Goal: Book appointment/travel/reservation

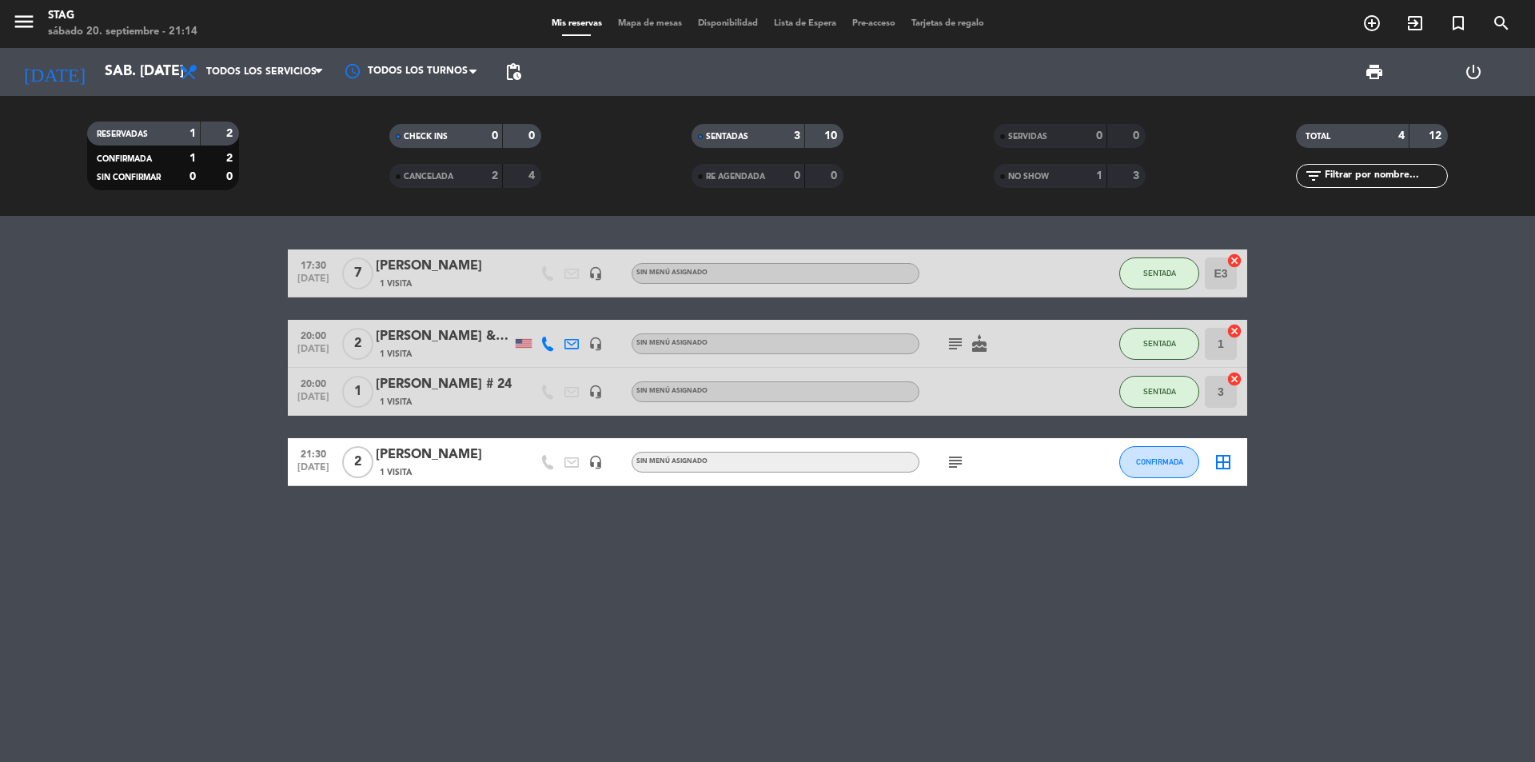
click at [708, 564] on div "17:30 [DATE] 7 [PERSON_NAME] 1 Visita headset_mic Sin menú asignado SENTADA E3 …" at bounding box center [767, 489] width 1535 height 546
click at [1368, 22] on icon "add_circle_outline" at bounding box center [1371, 23] width 19 height 19
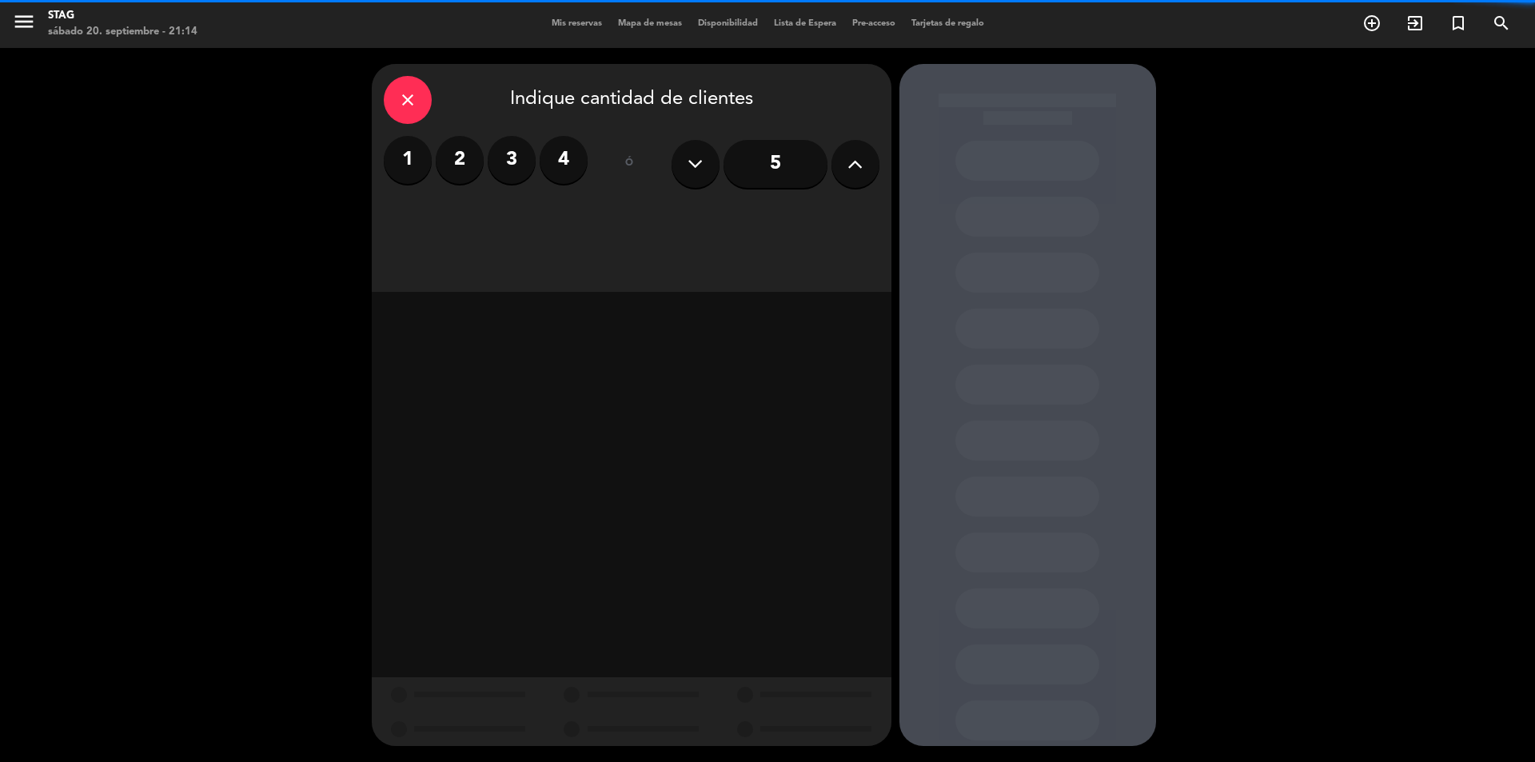
click at [455, 165] on label "2" at bounding box center [460, 160] width 48 height 48
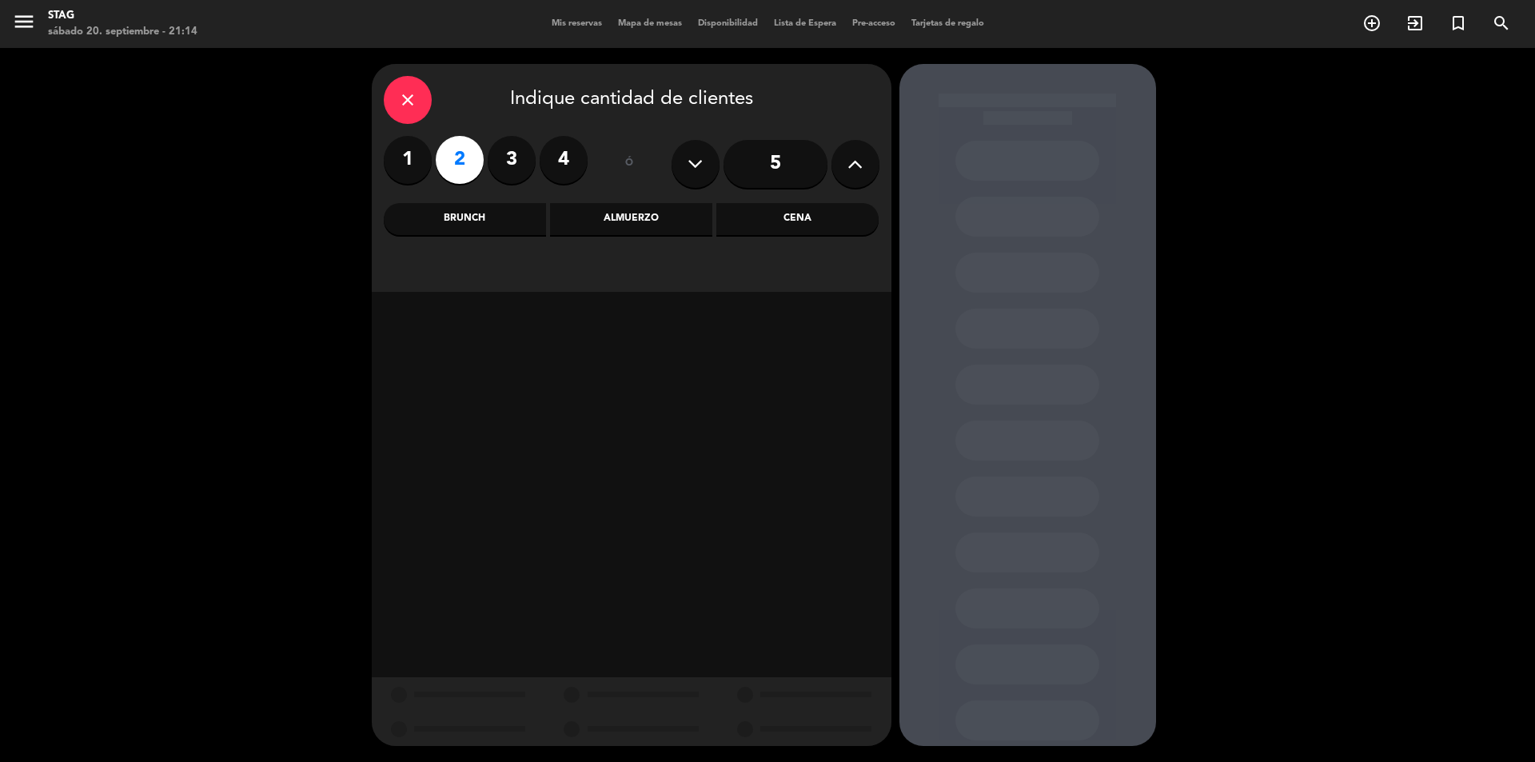
click at [817, 211] on div "Cena" at bounding box center [797, 219] width 162 height 32
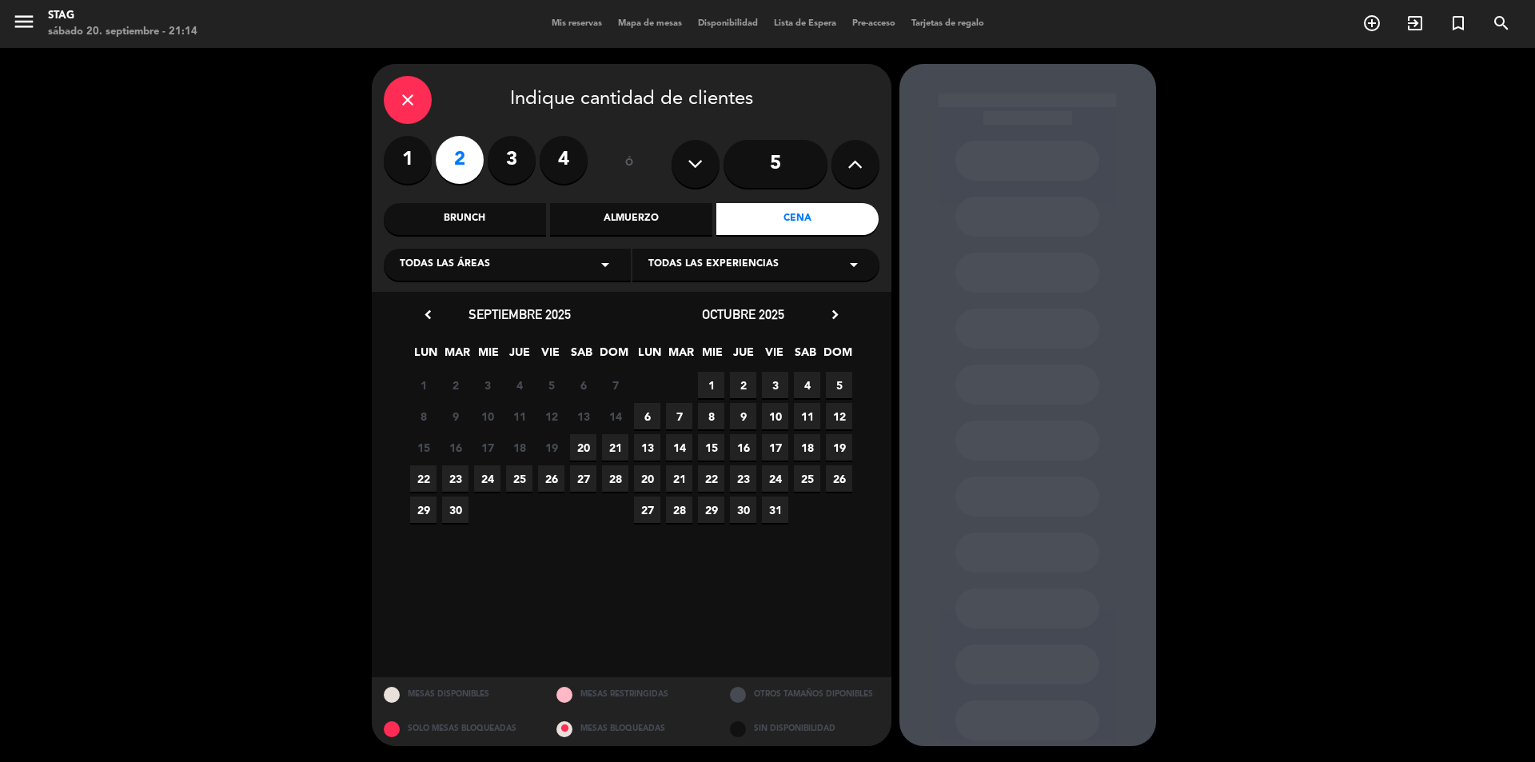
click at [581, 445] on span "20" at bounding box center [583, 447] width 26 height 26
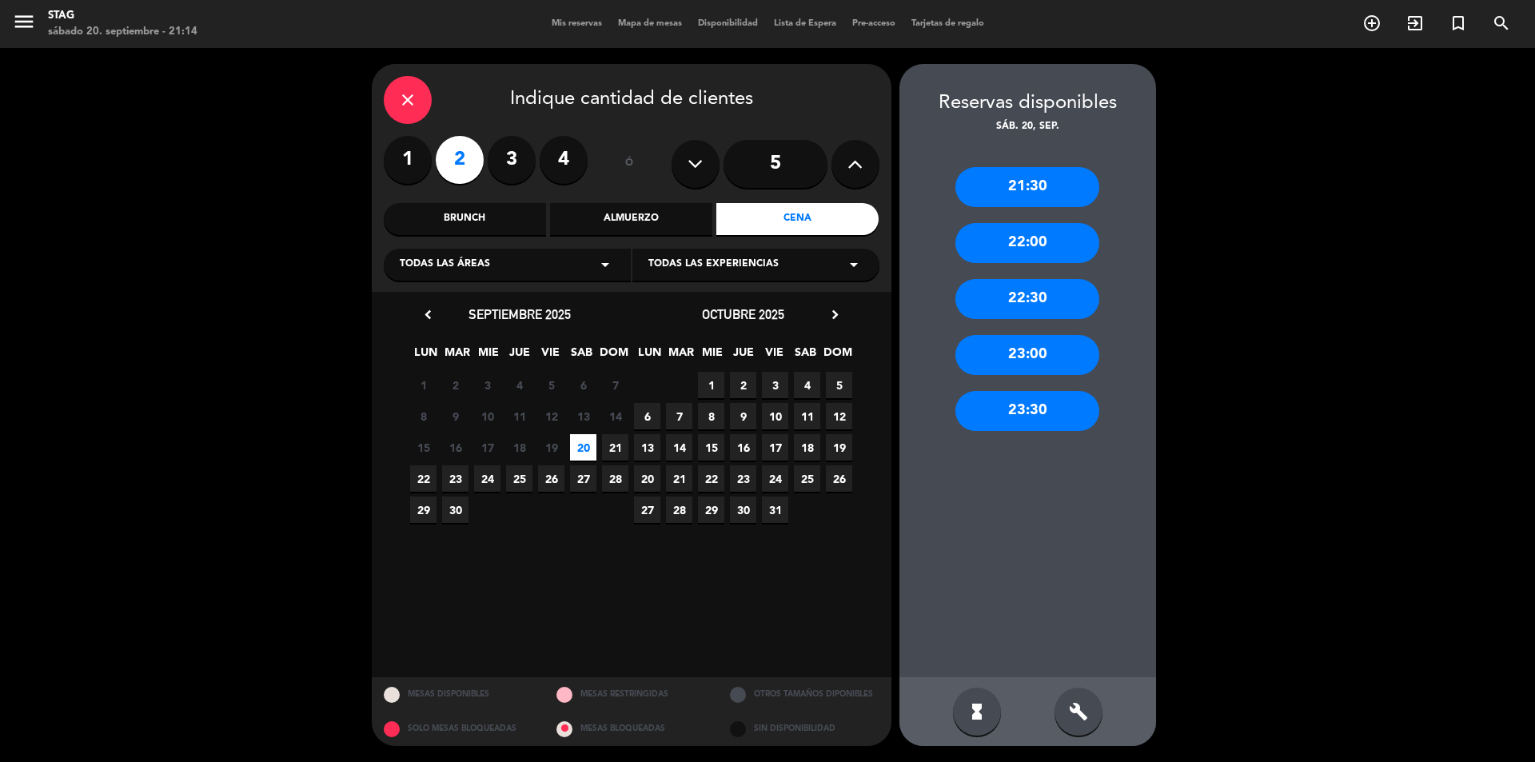
click at [1026, 192] on div "21:30" at bounding box center [1027, 187] width 144 height 40
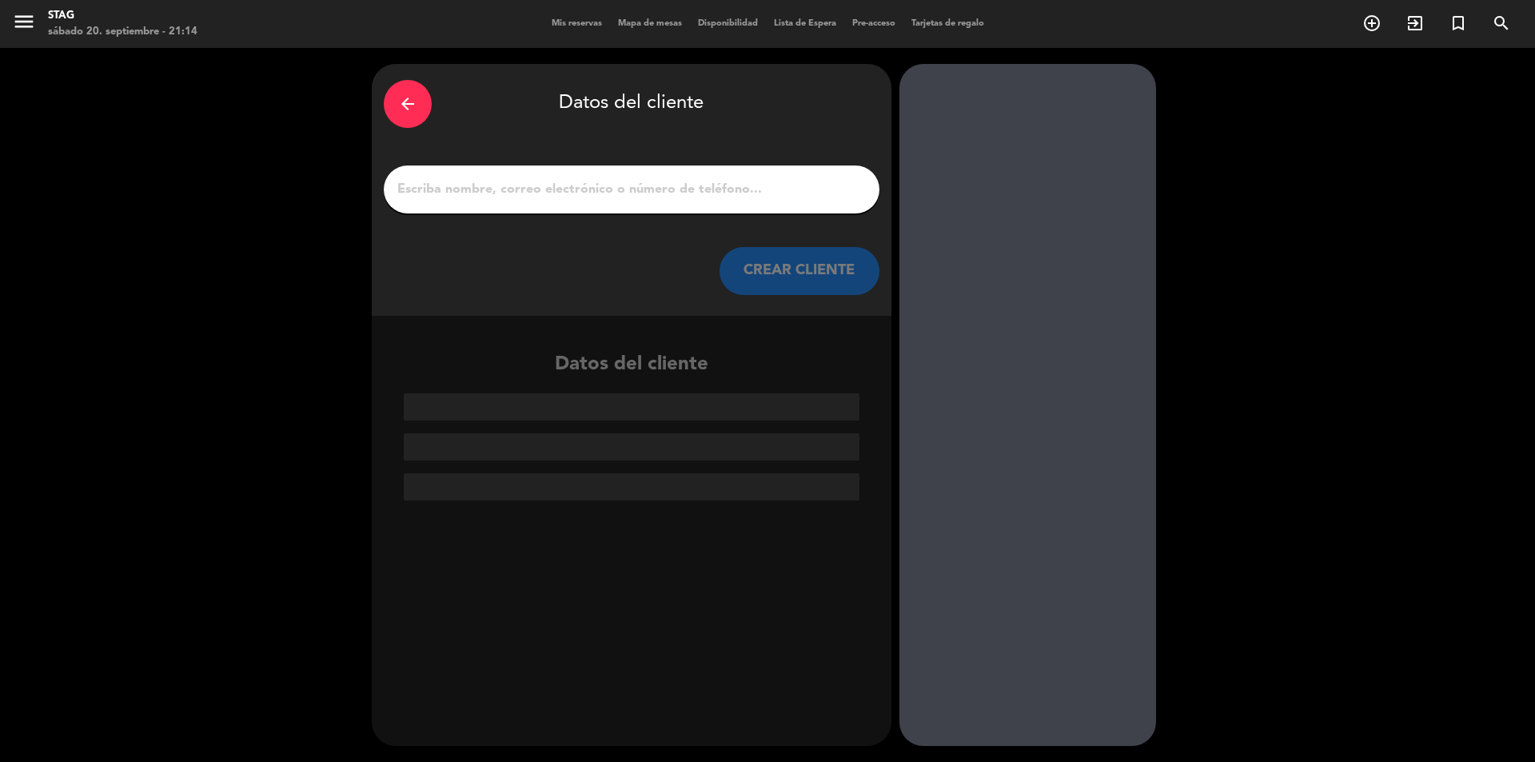
click at [478, 189] on input "1" at bounding box center [632, 189] width 472 height 22
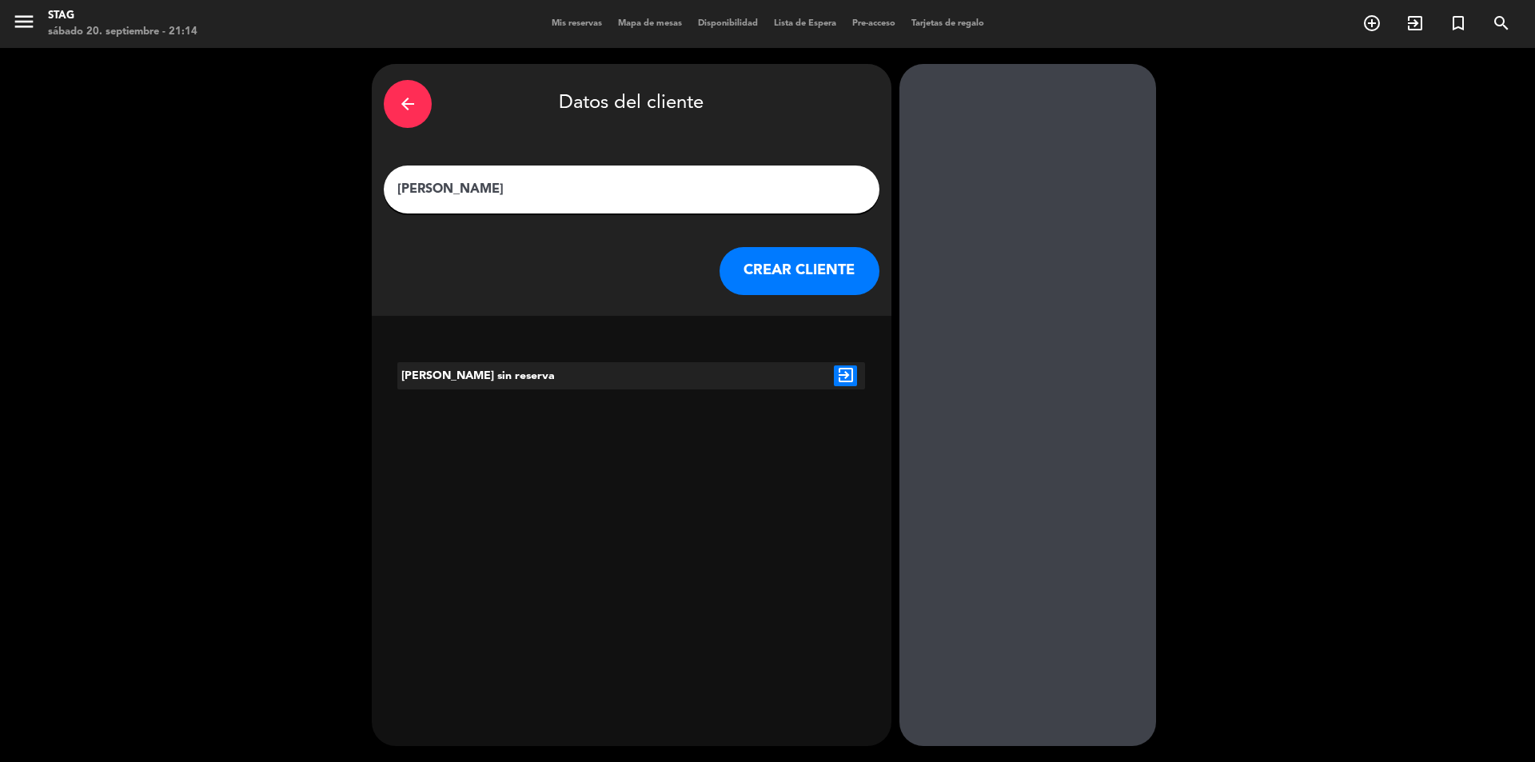
type input "[PERSON_NAME]"
click at [828, 262] on button "CREAR CLIENTE" at bounding box center [799, 271] width 160 height 48
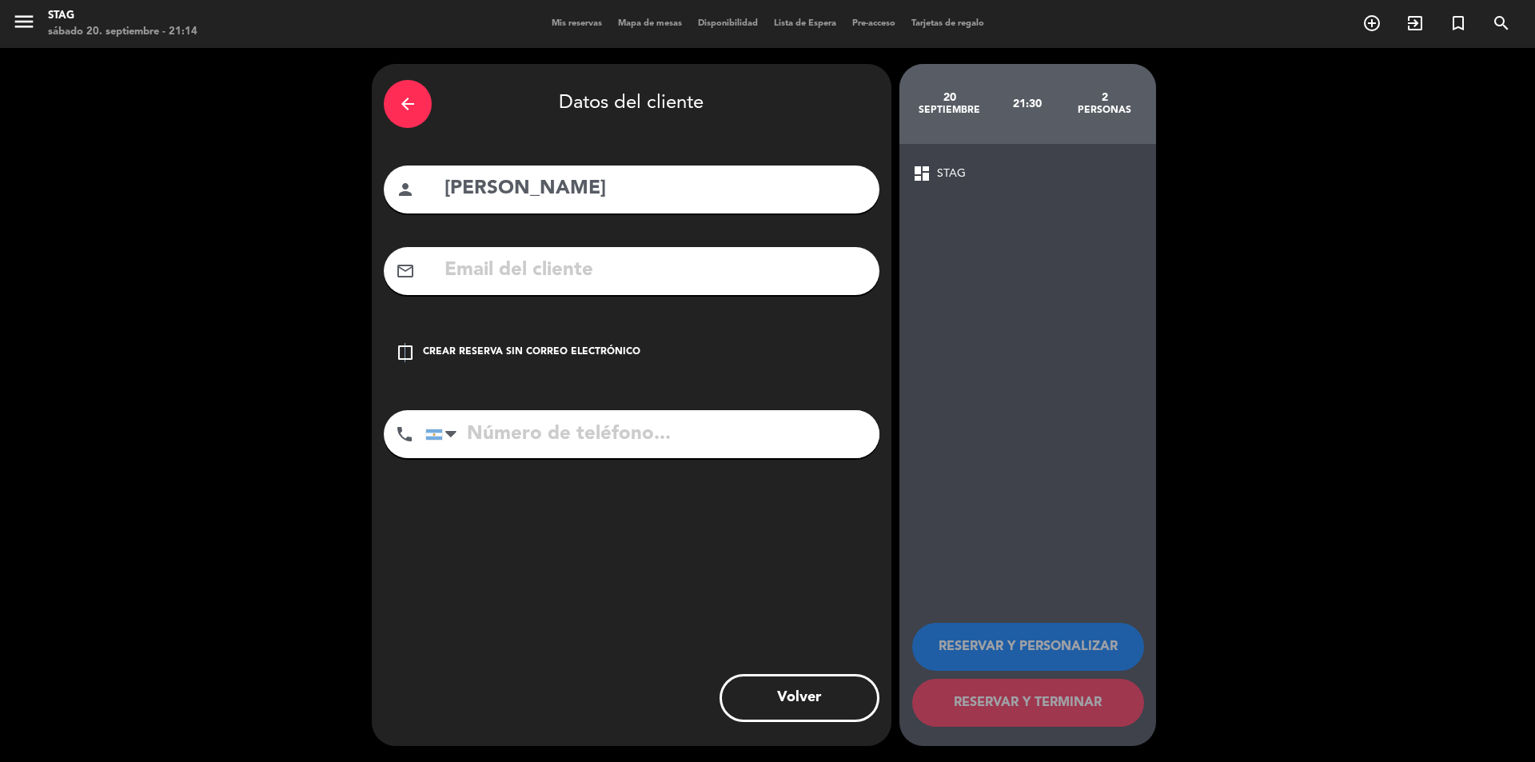
click at [410, 352] on icon "check_box_outline_blank" at bounding box center [405, 352] width 19 height 19
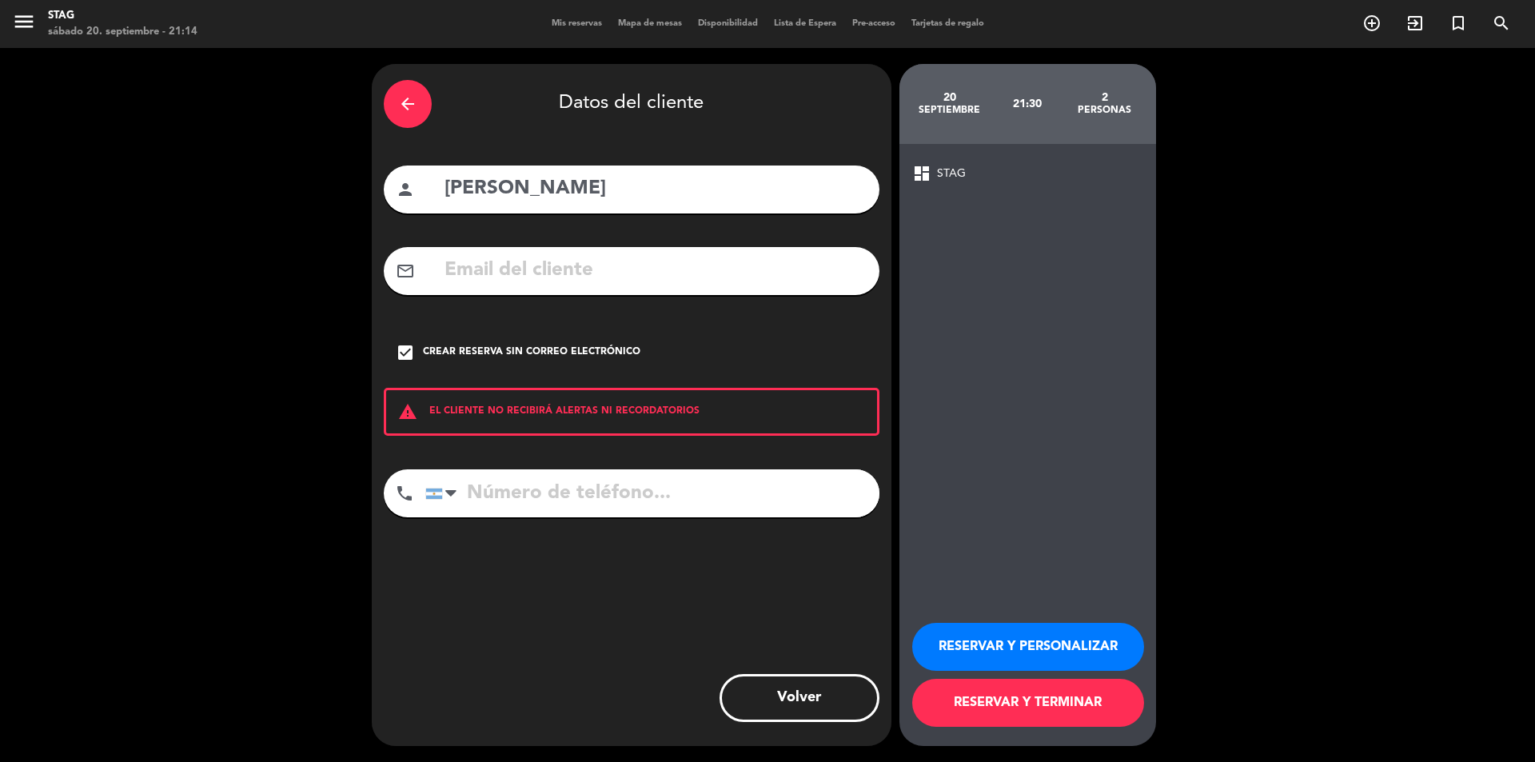
click at [1040, 711] on button "RESERVAR Y TERMINAR" at bounding box center [1028, 703] width 232 height 48
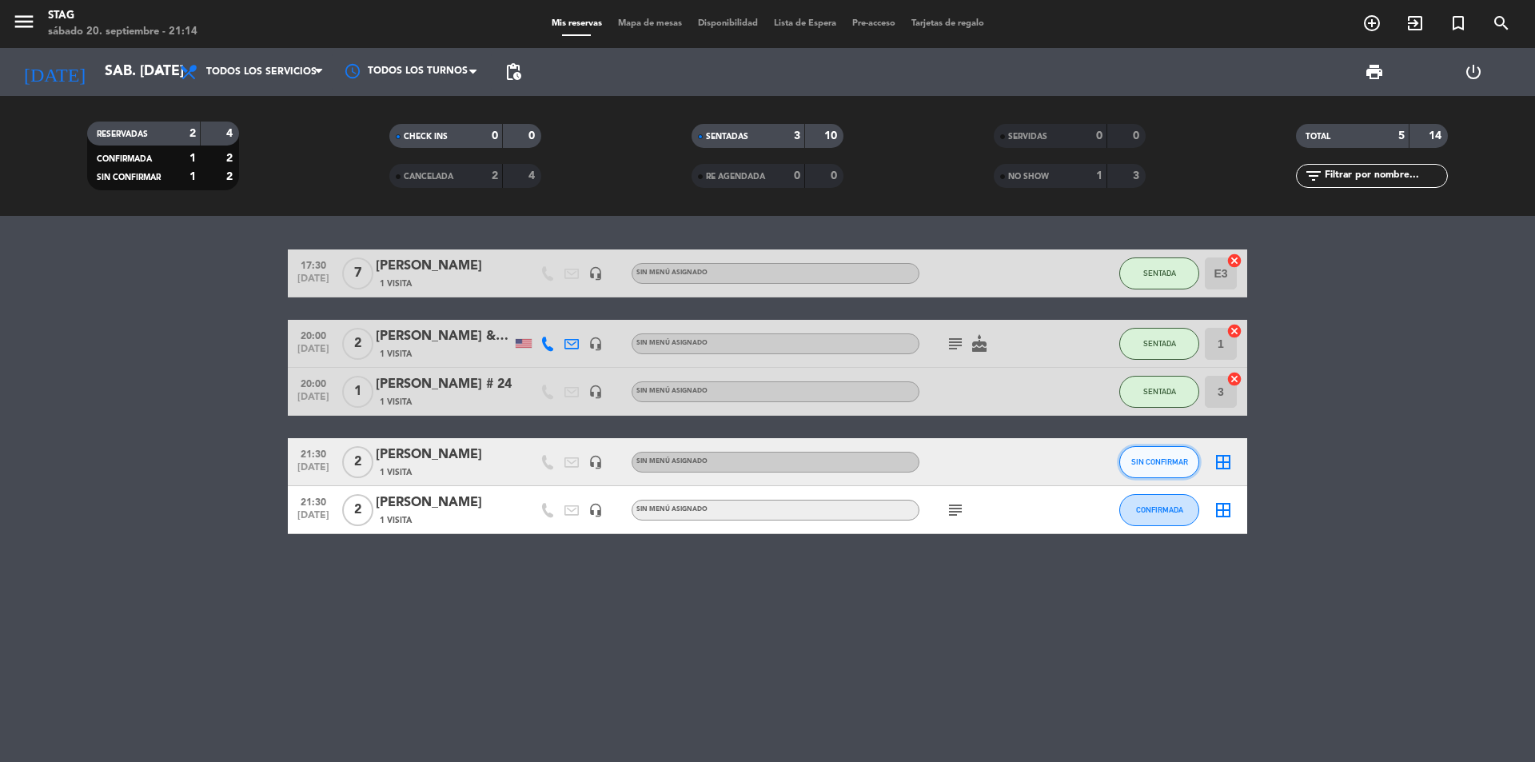
click at [1171, 464] on span "SIN CONFIRMAR" at bounding box center [1159, 461] width 57 height 9
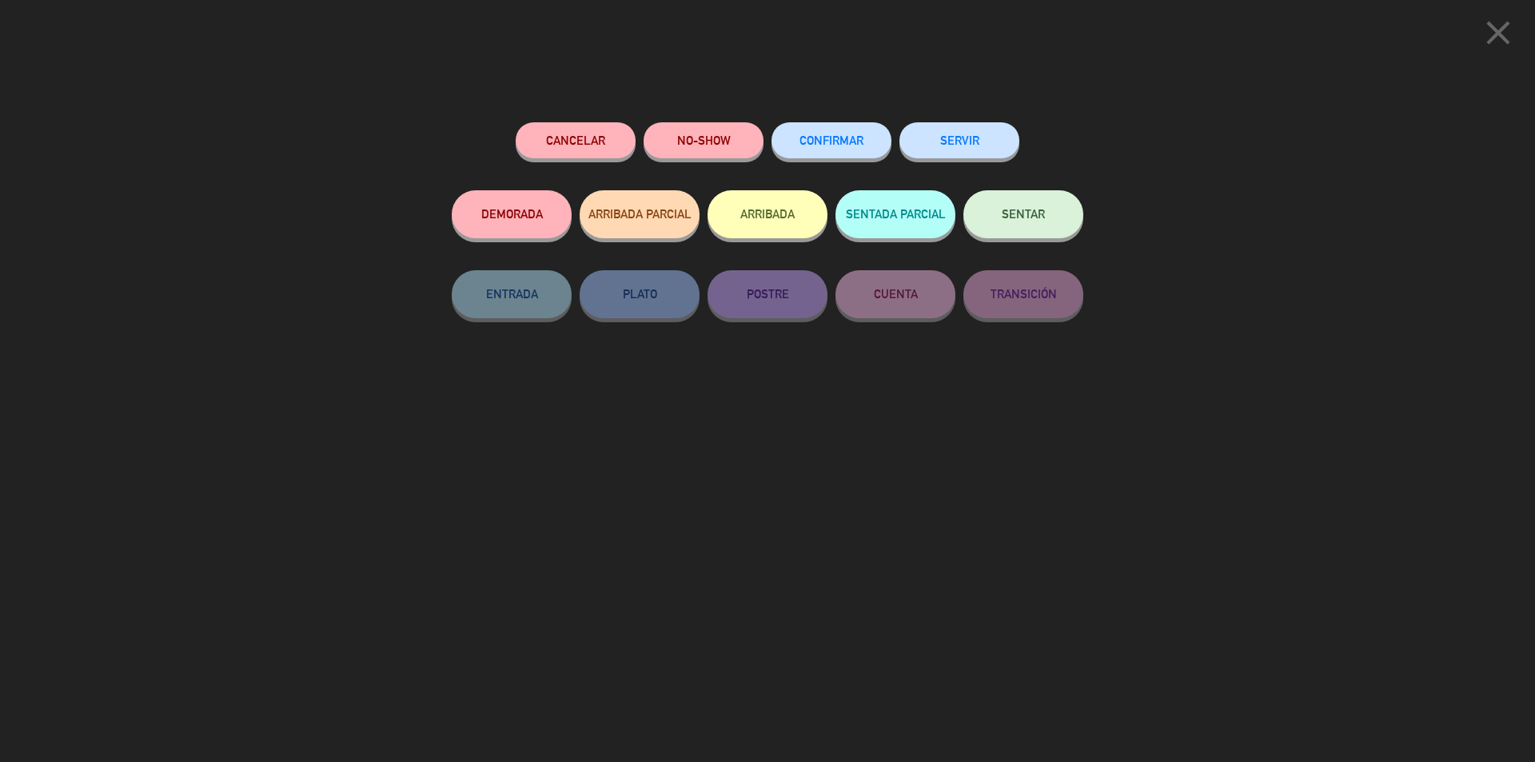
click at [1051, 225] on button "SENTAR" at bounding box center [1023, 214] width 120 height 48
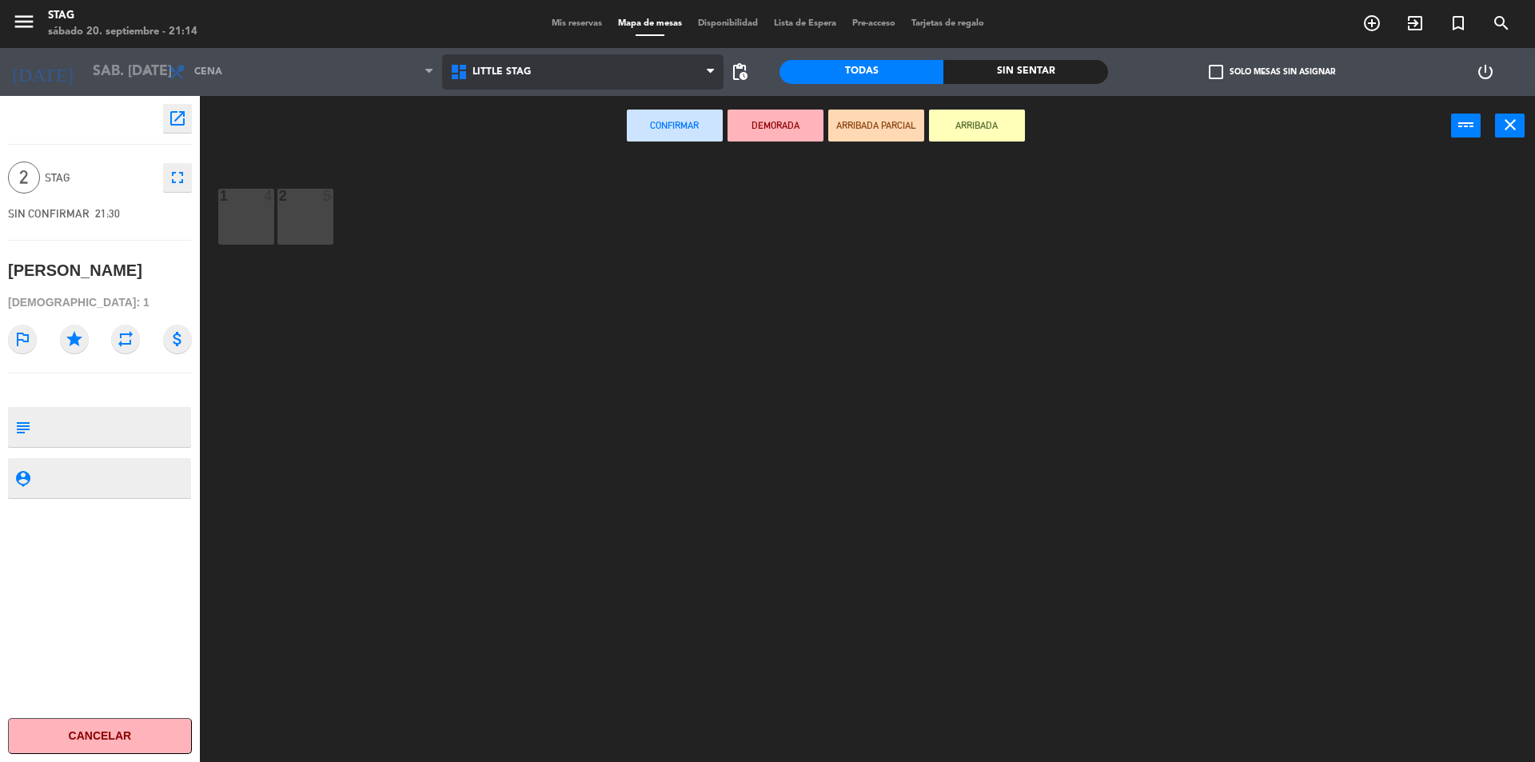
click at [472, 74] on span "Little Stag" at bounding box center [583, 71] width 282 height 35
click at [505, 140] on ng-component "menu STAG sábado 20. septiembre - 21:14 Mis reservas Mapa de mesas Disponibilid…" at bounding box center [767, 383] width 1535 height 766
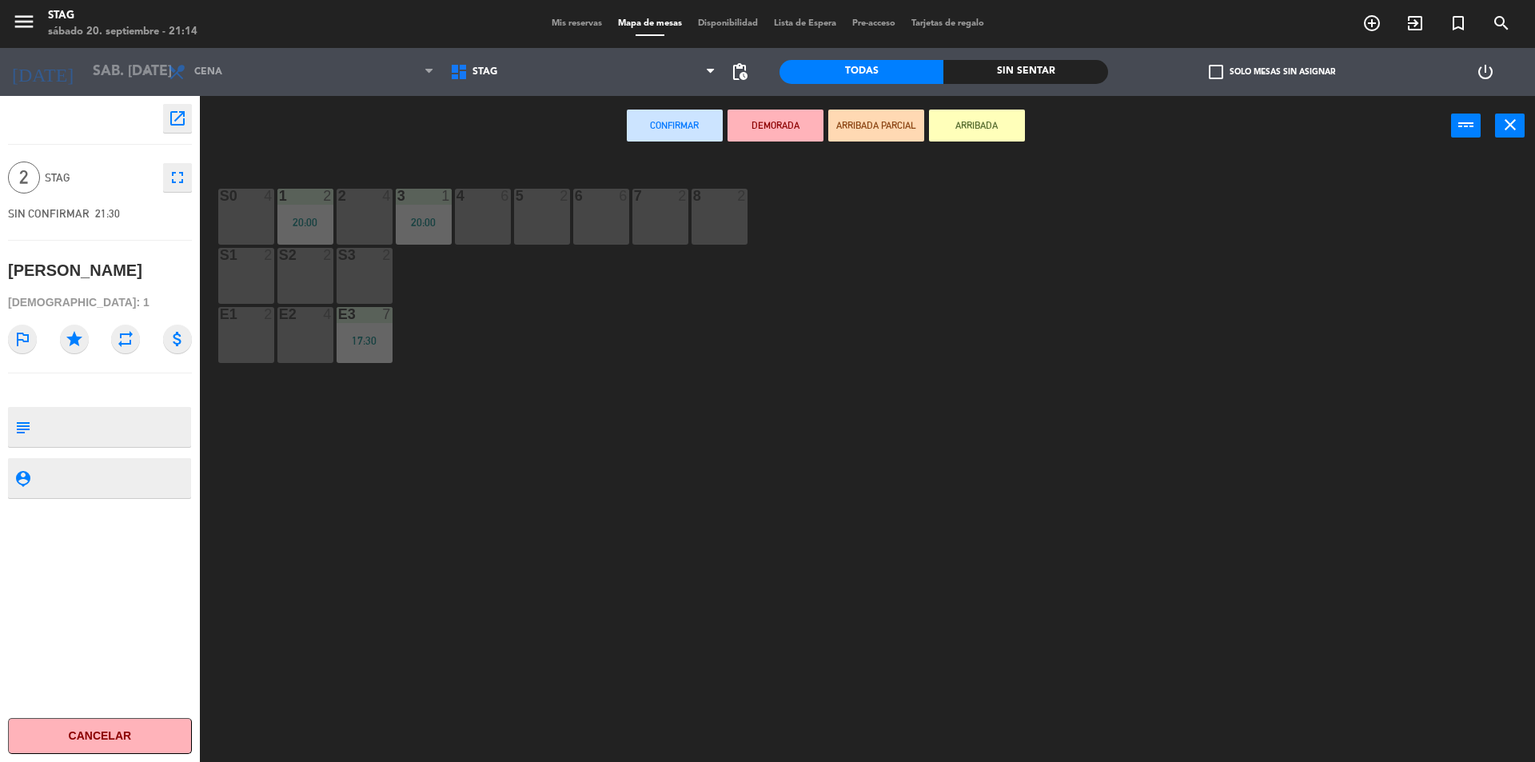
click at [259, 203] on div "S0 4" at bounding box center [246, 197] width 56 height 16
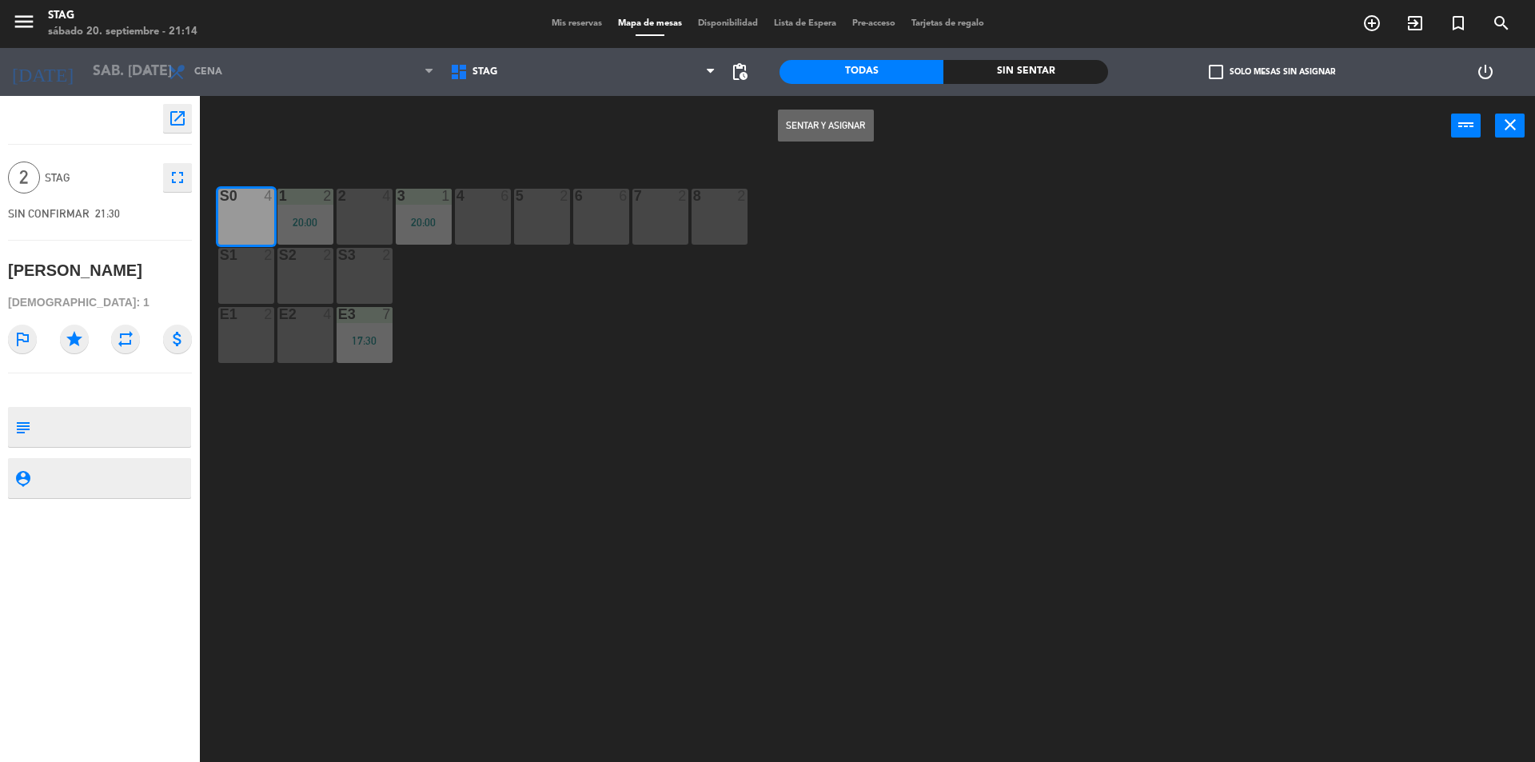
click at [843, 124] on button "Sentar y Asignar" at bounding box center [826, 126] width 96 height 32
